Goal: Task Accomplishment & Management: Complete application form

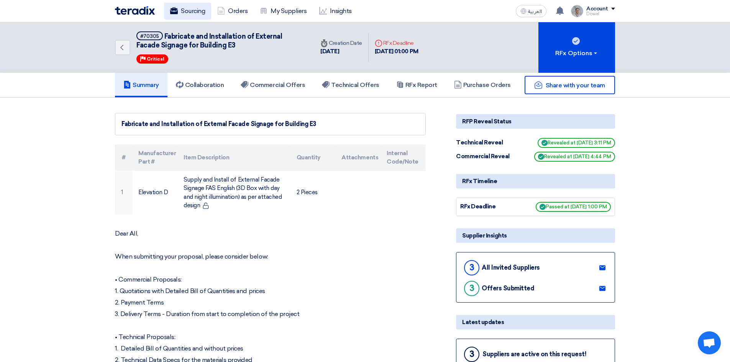
click at [179, 7] on link "Sourcing" at bounding box center [187, 11] width 47 height 17
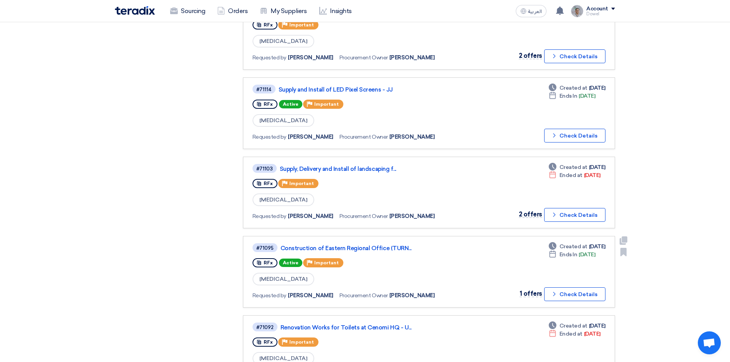
scroll to position [268, 0]
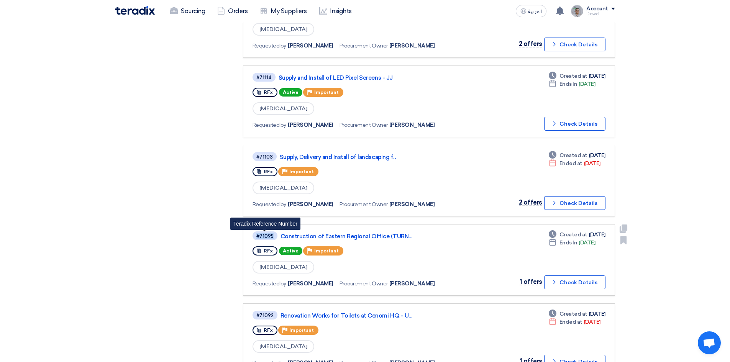
drag, startPoint x: 272, startPoint y: 235, endPoint x: 252, endPoint y: 236, distance: 20.7
click at [252, 236] on link "#71095 Teradix Reference Number Construction of Eastern Regional Office (TURN..…" at bounding box center [429, 260] width 372 height 72
copy div "#71095"
click at [340, 237] on link "Construction of Eastern Regional Office (TURN..." at bounding box center [376, 236] width 192 height 7
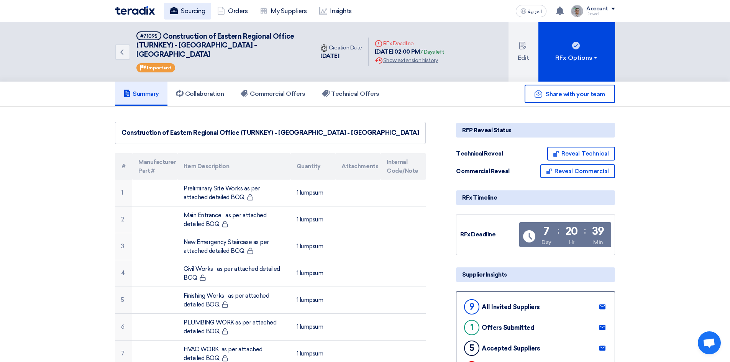
click at [194, 12] on link "Sourcing" at bounding box center [187, 11] width 47 height 17
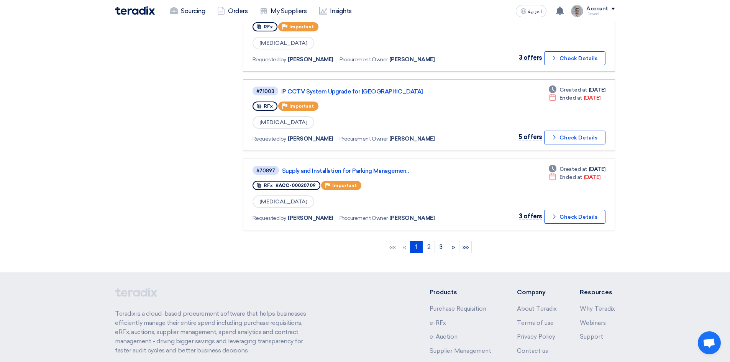
scroll to position [651, 0]
click at [428, 248] on link "2" at bounding box center [428, 247] width 13 height 12
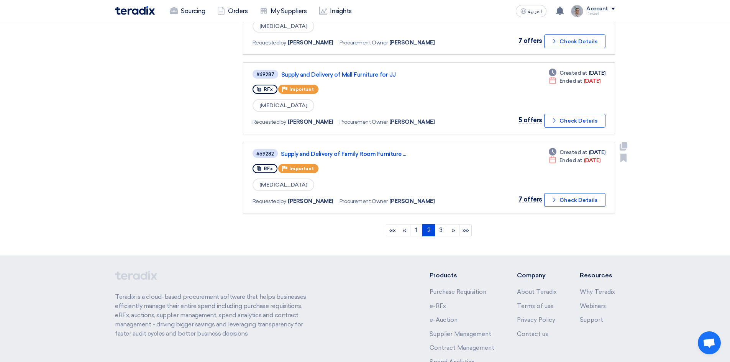
scroll to position [735, 0]
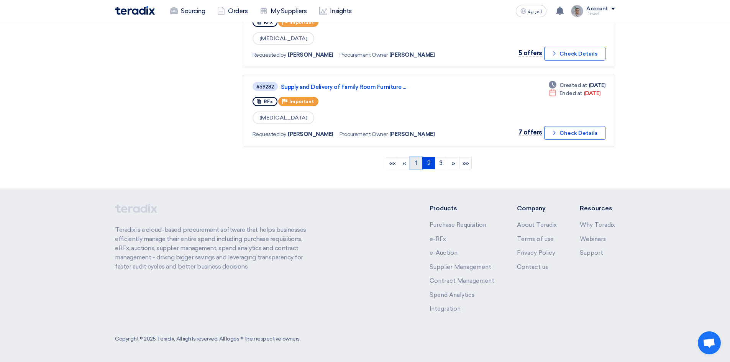
click at [416, 161] on link "1" at bounding box center [416, 163] width 13 height 12
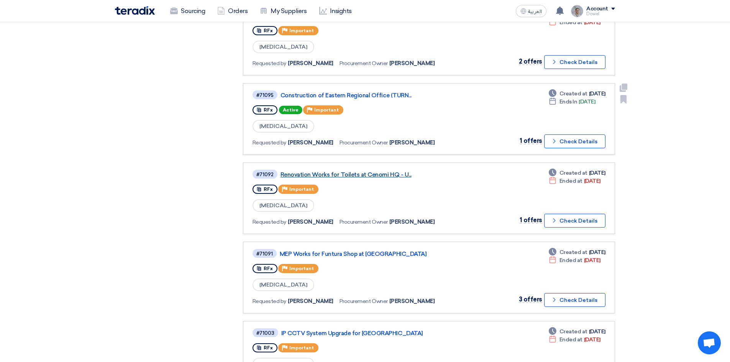
scroll to position [421, 0]
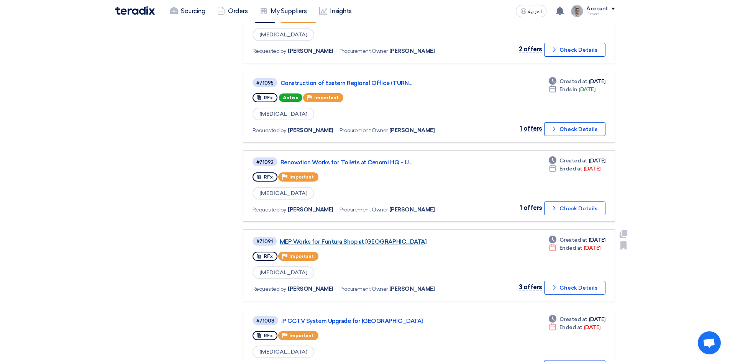
click at [350, 242] on link "MEP Works for Funtura Shop at [GEOGRAPHIC_DATA]" at bounding box center [376, 241] width 192 height 7
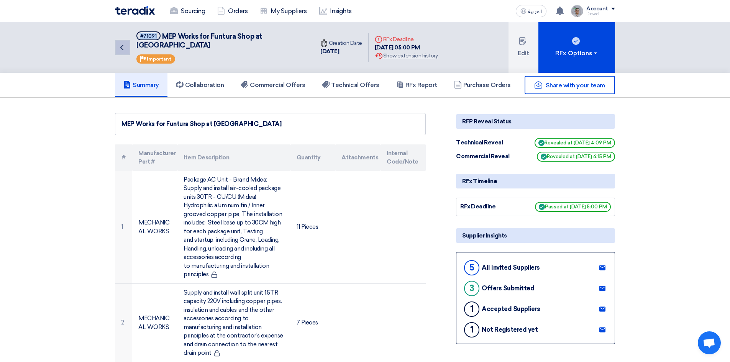
drag, startPoint x: 154, startPoint y: 35, endPoint x: 130, endPoint y: 37, distance: 23.8
click at [130, 37] on div "Back #71091 MEP Works for Funtura Shop at [GEOGRAPHIC_DATA] Priority Important" at bounding box center [214, 47] width 199 height 51
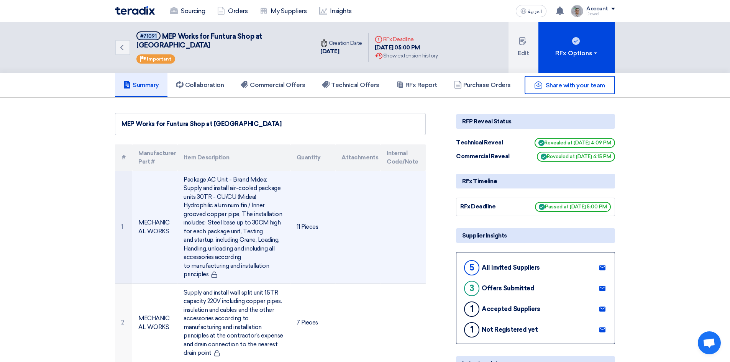
copy div "#71091"
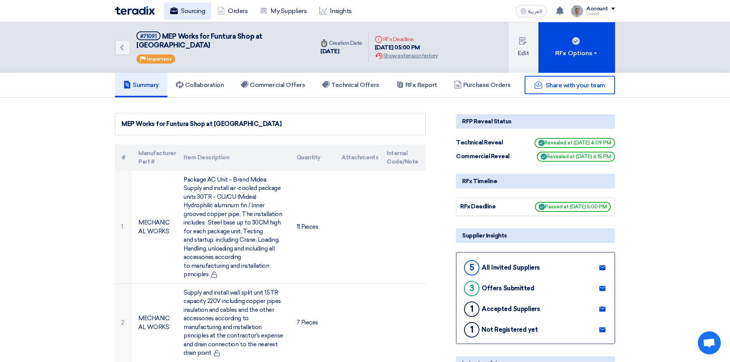
click at [184, 8] on link "Sourcing" at bounding box center [187, 11] width 47 height 17
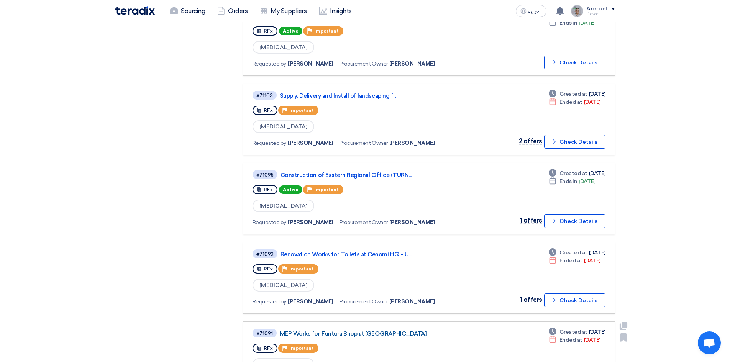
scroll to position [421, 0]
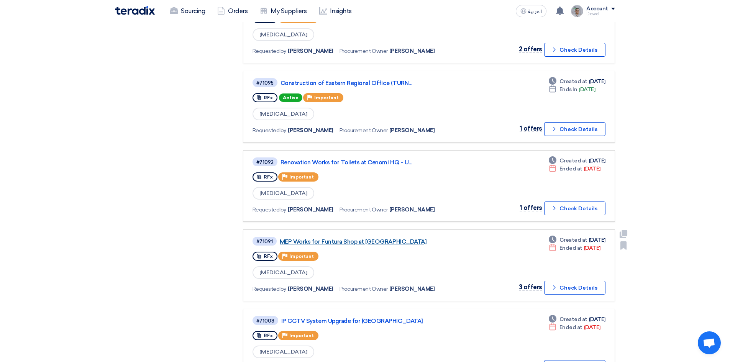
click at [369, 241] on link "MEP Works for Funtura Shop at [GEOGRAPHIC_DATA]" at bounding box center [376, 241] width 192 height 7
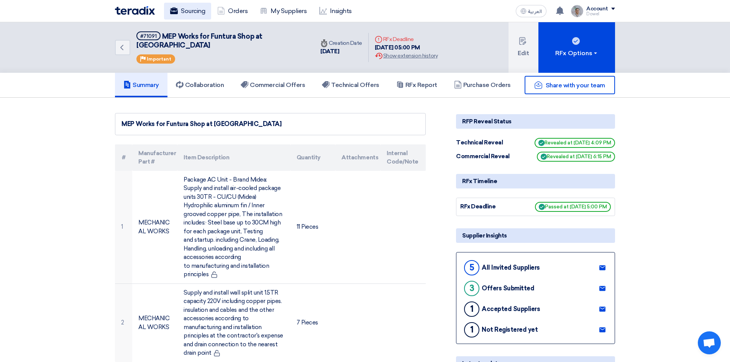
click at [183, 12] on link "Sourcing" at bounding box center [187, 11] width 47 height 17
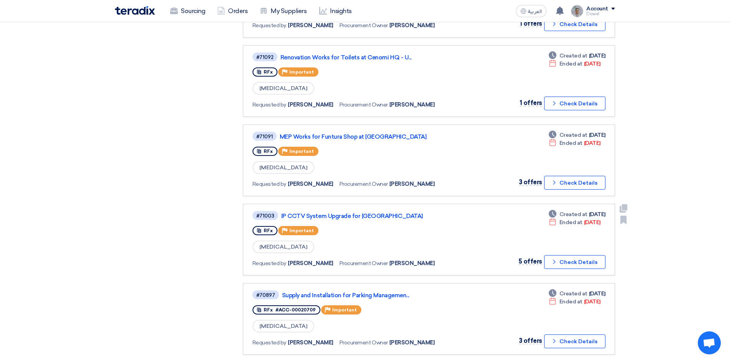
scroll to position [641, 0]
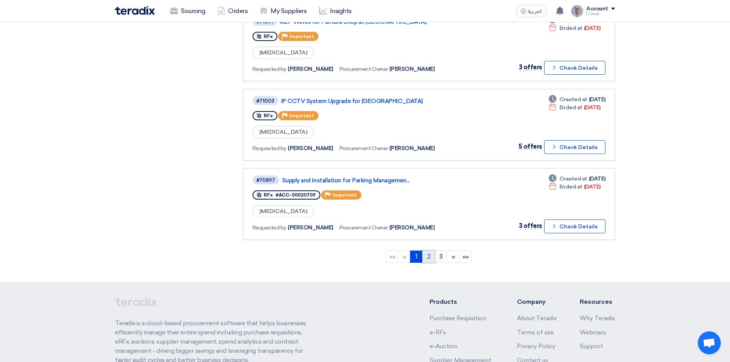
click at [429, 254] on link "2" at bounding box center [428, 257] width 13 height 12
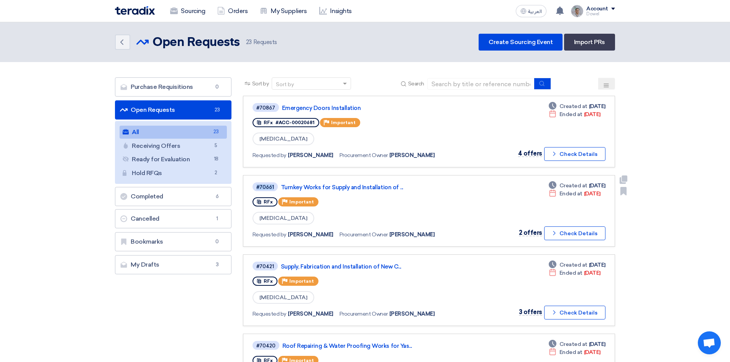
drag, startPoint x: 275, startPoint y: 186, endPoint x: 249, endPoint y: 187, distance: 26.1
click at [249, 187] on link "#70661 Turnkey Works for Supply and Installation of ... RFx Priority Important …" at bounding box center [429, 211] width 372 height 72
copy div "#70661"
click at [178, 3] on link "Sourcing" at bounding box center [187, 11] width 47 height 17
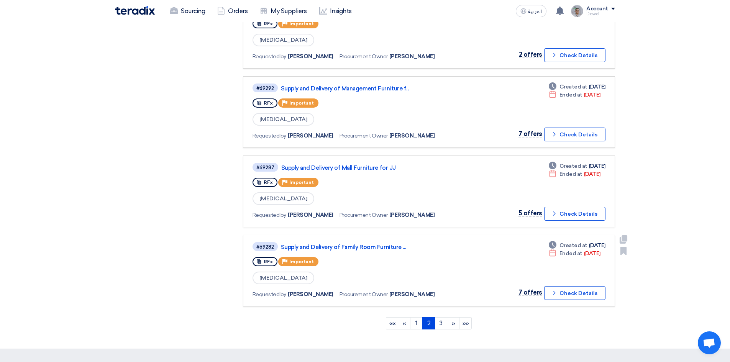
scroll to position [735, 0]
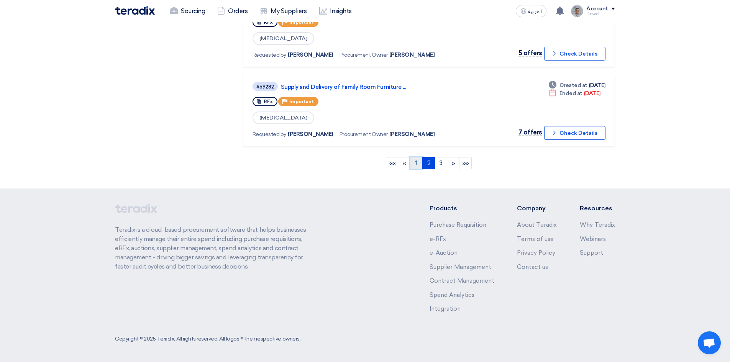
click at [415, 165] on link "1" at bounding box center [416, 163] width 13 height 12
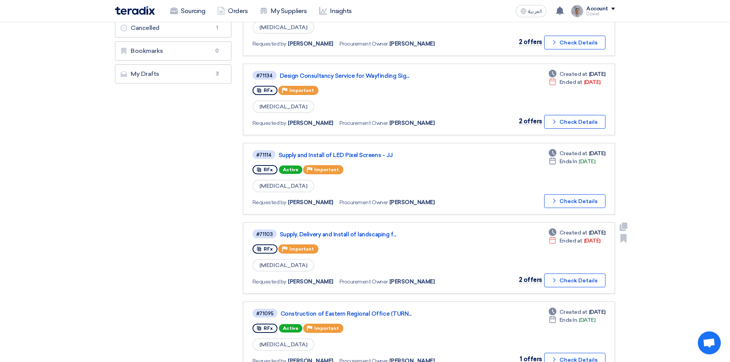
scroll to position [192, 0]
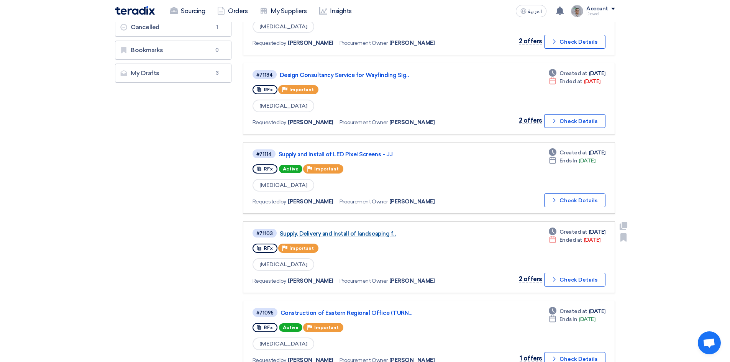
click at [337, 234] on link "Supply, Delivery and Install of landscaping f..." at bounding box center [376, 233] width 192 height 7
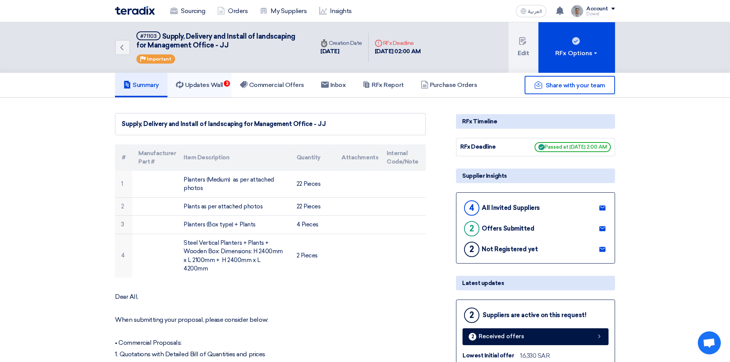
click at [211, 87] on h5 "Updates Wall 3" at bounding box center [199, 85] width 47 height 8
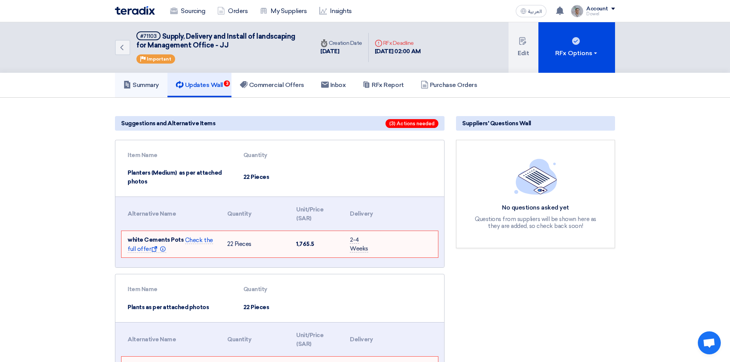
click at [151, 87] on h5 "Summary" at bounding box center [141, 85] width 36 height 8
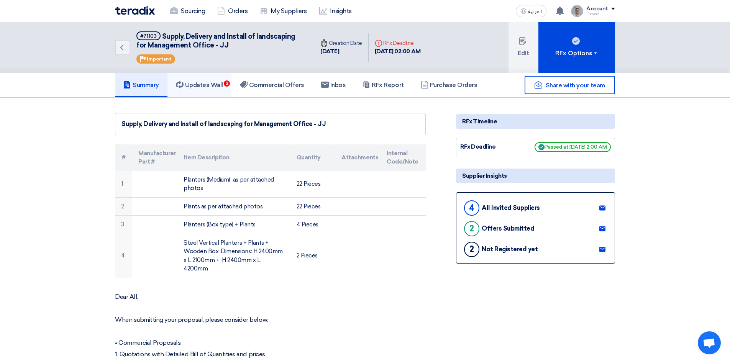
click at [210, 81] on h5 "Updates Wall 3" at bounding box center [199, 85] width 47 height 8
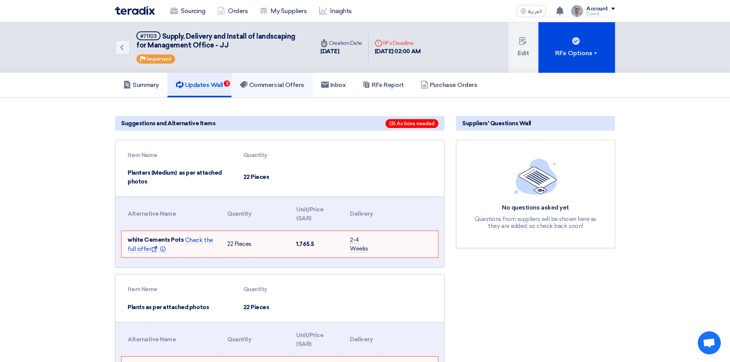
click at [264, 84] on h5 "Commercial Offers" at bounding box center [272, 85] width 64 height 8
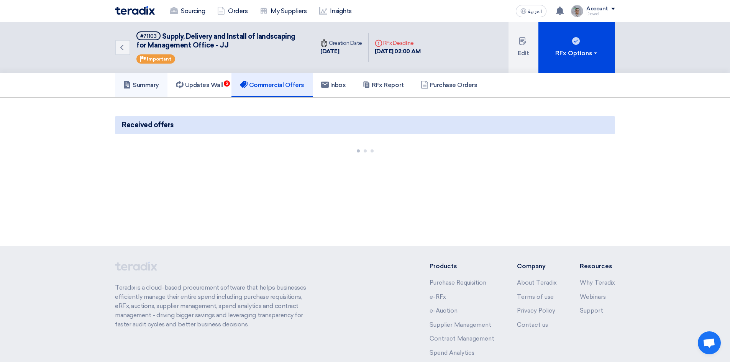
click at [149, 85] on h5 "Summary" at bounding box center [141, 85] width 36 height 8
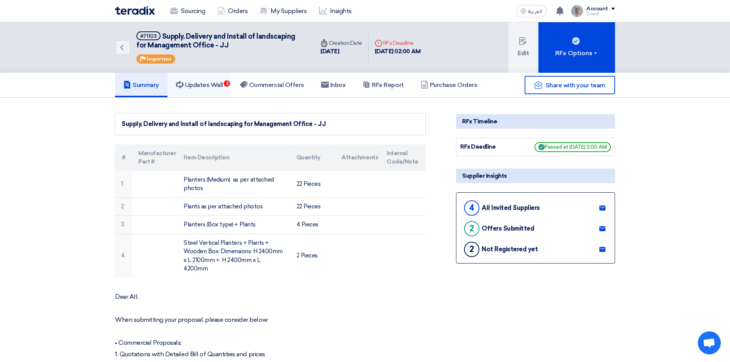
click at [202, 87] on h5 "Updates Wall 3" at bounding box center [199, 85] width 47 height 8
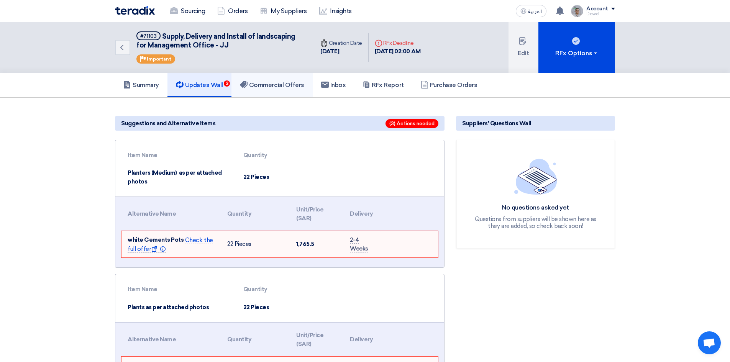
drag, startPoint x: 251, startPoint y: 85, endPoint x: 242, endPoint y: 86, distance: 8.1
click at [251, 85] on h5 "Commercial Offers" at bounding box center [272, 85] width 64 height 8
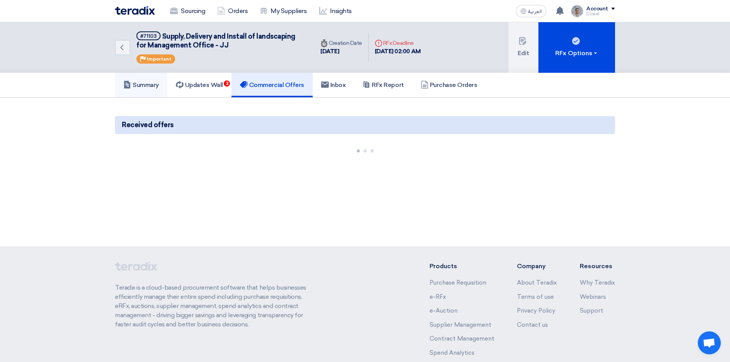
click at [151, 84] on h5 "Summary" at bounding box center [141, 85] width 36 height 8
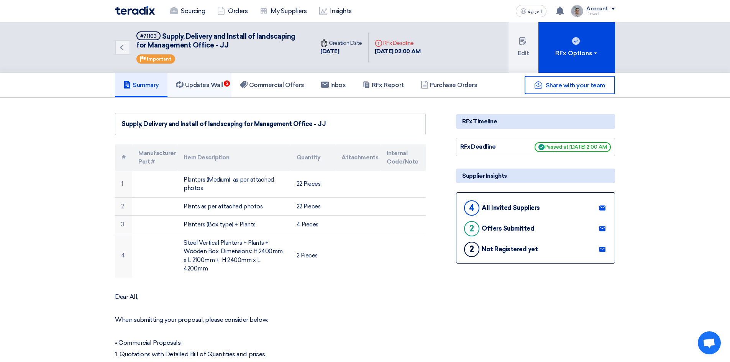
click at [215, 84] on h5 "Updates Wall 3" at bounding box center [199, 85] width 47 height 8
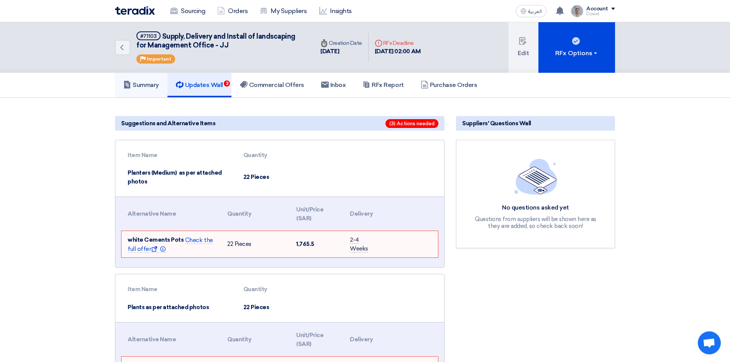
click at [145, 84] on h5 "Summary" at bounding box center [141, 85] width 36 height 8
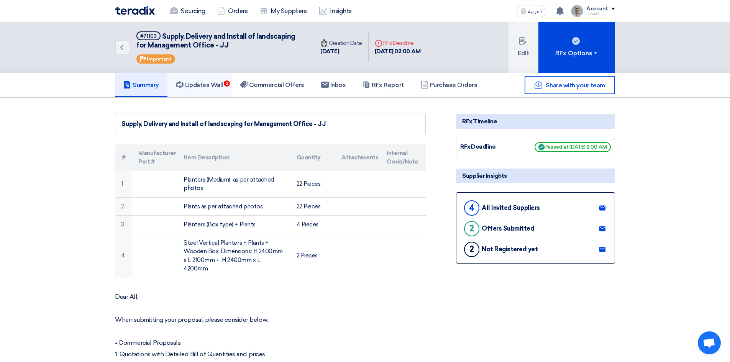
click at [205, 87] on h5 "Updates Wall 3" at bounding box center [199, 85] width 47 height 8
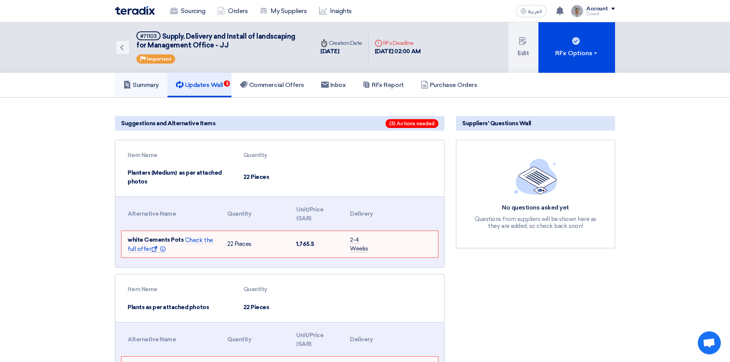
click at [152, 83] on h5 "Summary" at bounding box center [141, 85] width 36 height 8
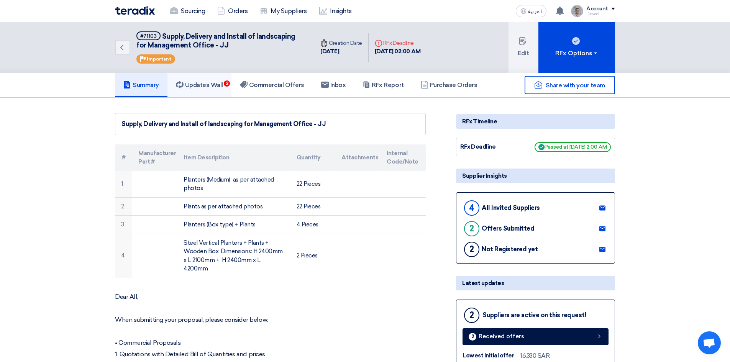
click at [210, 85] on h5 "Updates Wall 3" at bounding box center [199, 85] width 47 height 8
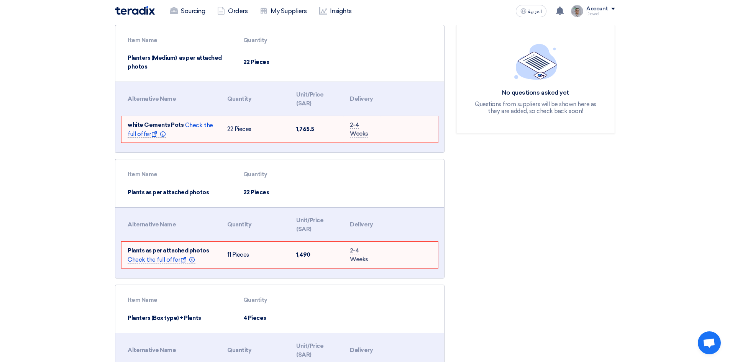
click at [195, 126] on span "Check the full offer Show offer Info" at bounding box center [170, 130] width 85 height 16
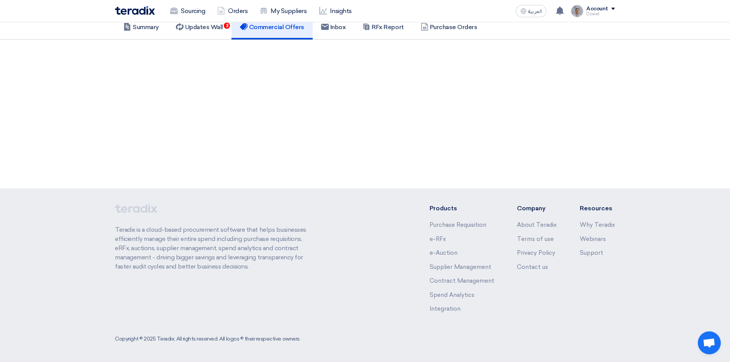
scroll to position [58, 0]
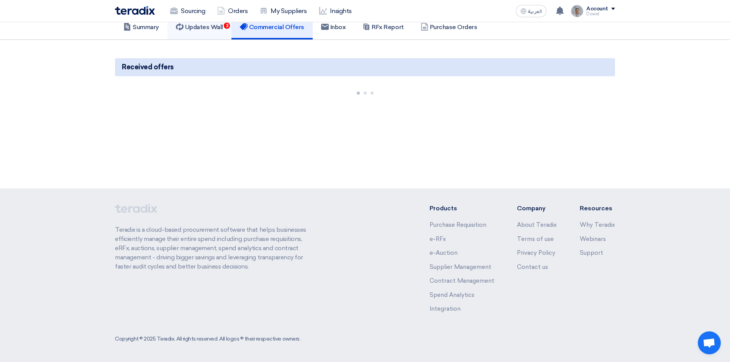
drag, startPoint x: 213, startPoint y: 31, endPoint x: 212, endPoint y: 38, distance: 7.0
click at [213, 30] on h5 "Updates Wall 3" at bounding box center [199, 27] width 47 height 8
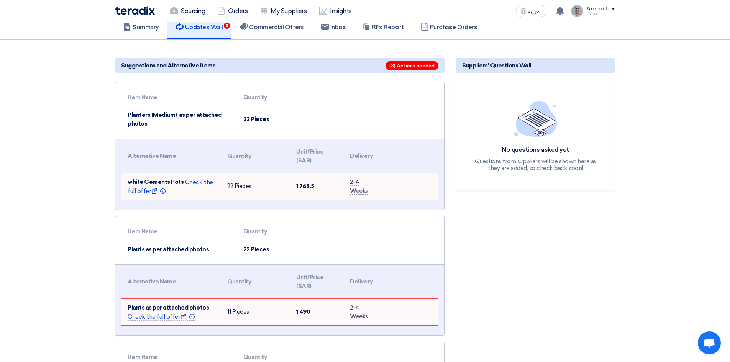
click at [272, 157] on th "Quantity" at bounding box center [255, 156] width 69 height 26
click at [162, 192] on use at bounding box center [162, 190] width 5 height 5
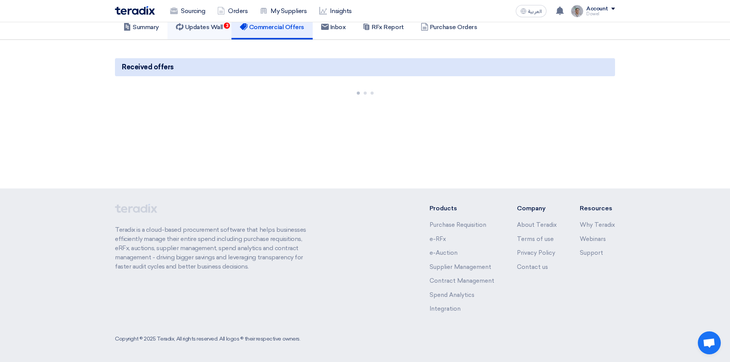
click at [213, 29] on h5 "Updates Wall 3" at bounding box center [199, 27] width 47 height 8
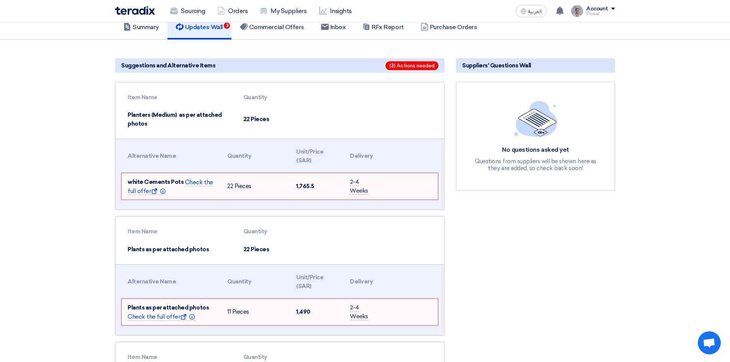
click at [412, 66] on span "(3) Actions needed" at bounding box center [411, 65] width 53 height 9
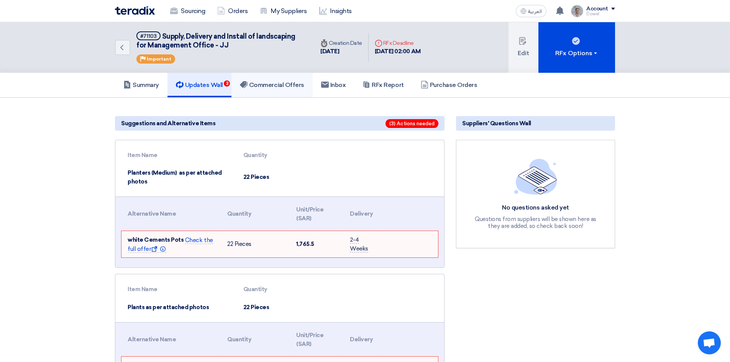
click at [270, 79] on link "Commercial Offers" at bounding box center [271, 85] width 81 height 25
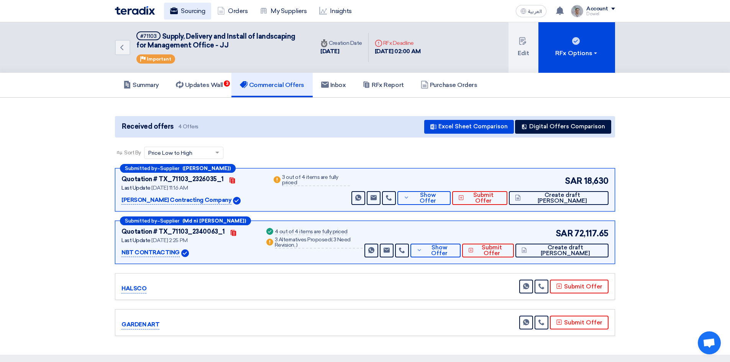
click at [196, 11] on link "Sourcing" at bounding box center [187, 11] width 47 height 17
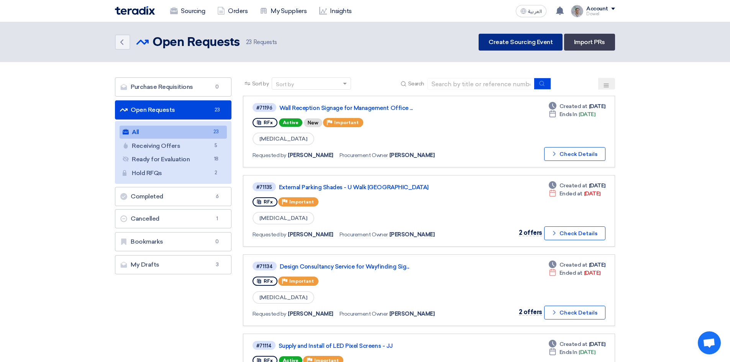
click at [495, 38] on link "Create Sourcing Event" at bounding box center [520, 42] width 84 height 17
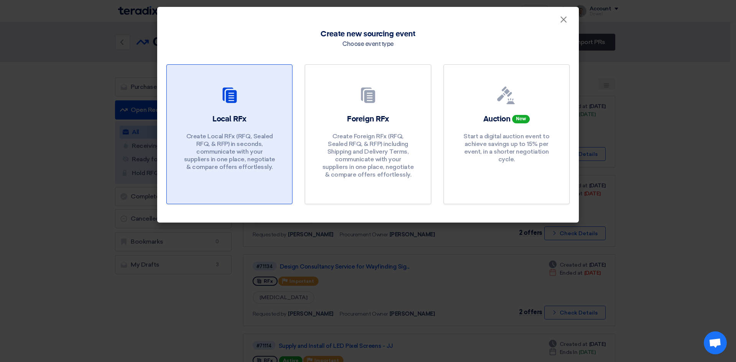
click at [252, 144] on p "Create Local RFx (RFQ, Sealed RFQ, & RFP) in seconds, communicate with your sup…" at bounding box center [229, 152] width 92 height 38
